Goal: Task Accomplishment & Management: Use online tool/utility

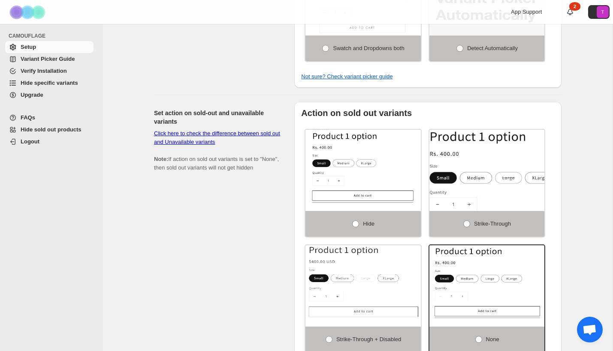
scroll to position [400, 0]
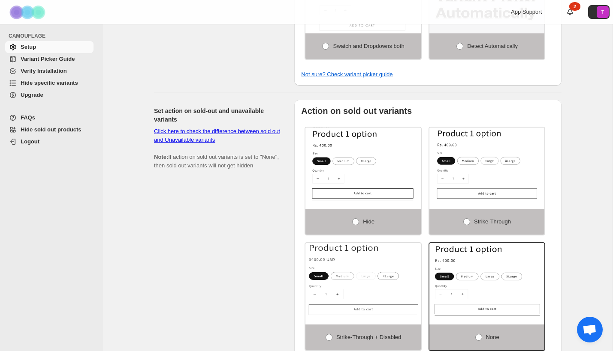
click at [225, 135] on link "Click here to check the difference between sold out and Unavailable variants" at bounding box center [217, 135] width 126 height 15
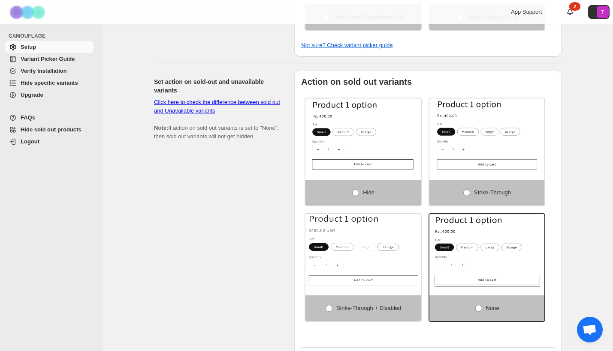
scroll to position [428, 0]
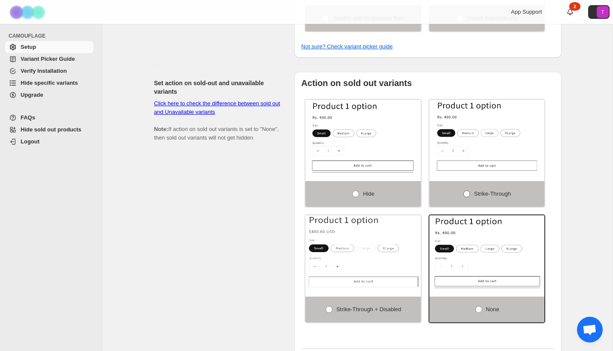
click at [465, 196] on span at bounding box center [466, 194] width 7 height 7
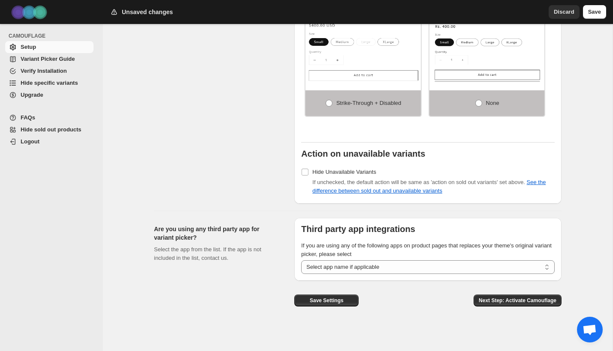
scroll to position [636, 0]
click at [499, 303] on span "Next Step: Activate Camouflage" at bounding box center [517, 300] width 78 height 7
select select "**********"
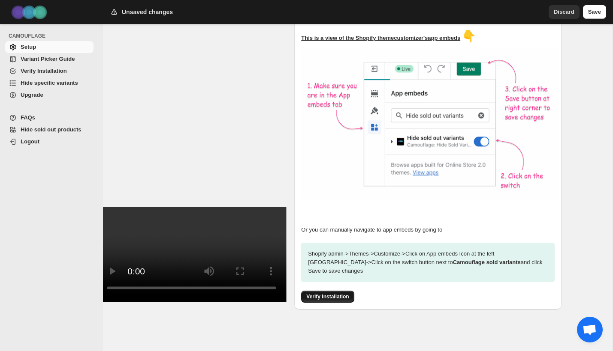
scroll to position [165, 0]
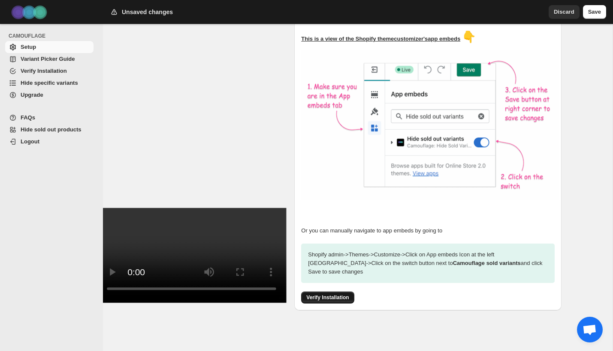
click at [344, 294] on span "Verify Installation" at bounding box center [327, 297] width 42 height 7
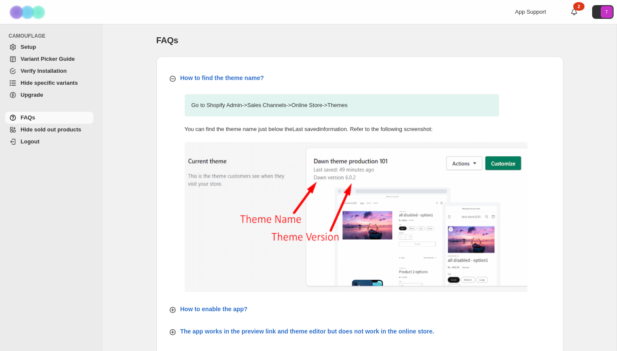
scroll to position [300, 0]
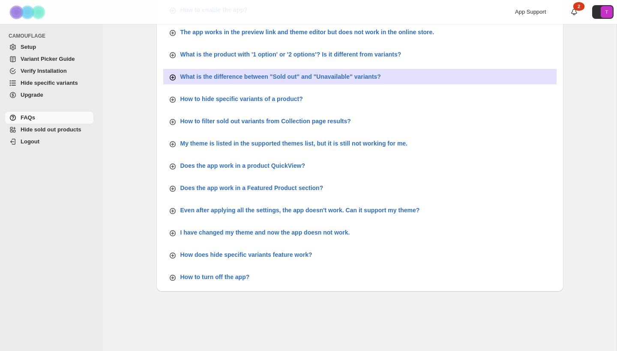
click at [172, 77] on icon "button" at bounding box center [172, 77] width 3 height 3
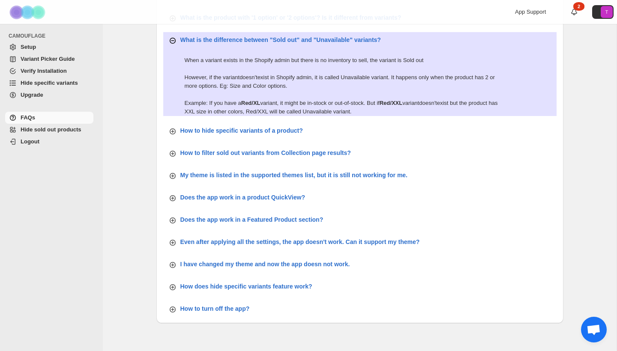
scroll to position [340, 0]
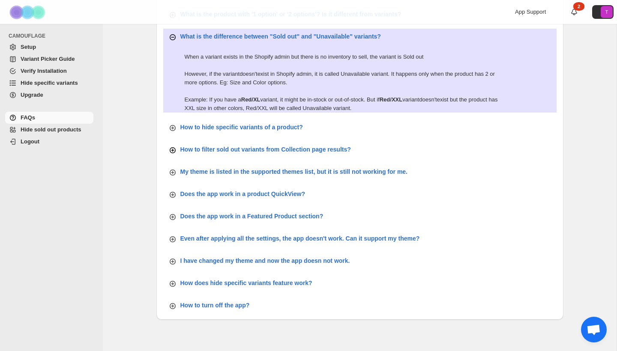
click at [175, 150] on icon "button" at bounding box center [173, 150] width 6 height 6
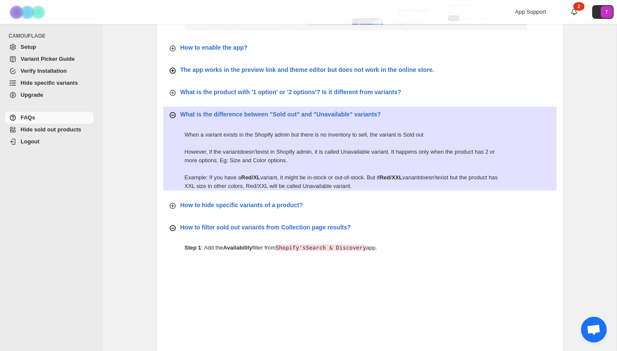
scroll to position [267, 0]
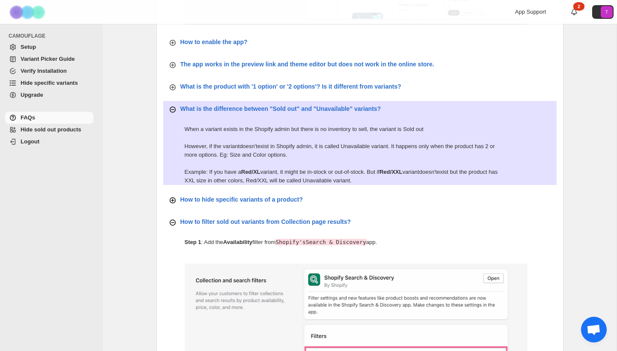
click at [282, 200] on p "How to hide specific variants of a product?" at bounding box center [241, 199] width 123 height 9
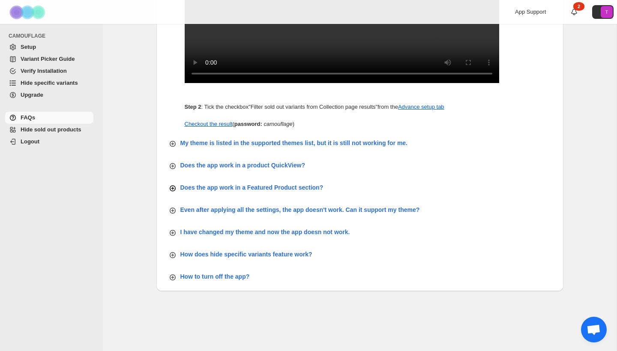
scroll to position [871, 0]
click at [174, 189] on icon "button" at bounding box center [172, 188] width 9 height 9
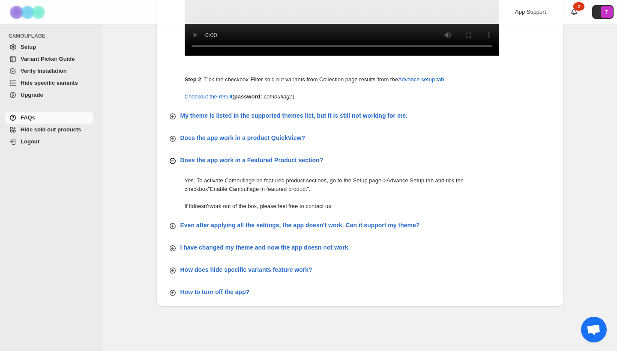
click at [34, 49] on span "Setup" at bounding box center [28, 47] width 15 height 6
